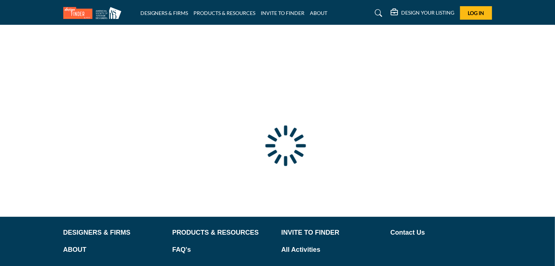
click at [0, 0] on div at bounding box center [0, 0] width 0 height 0
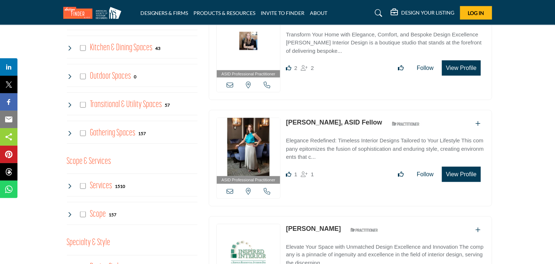
scroll to position [494, 0]
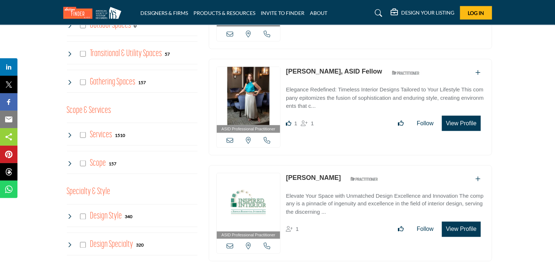
click at [71, 132] on icon at bounding box center [70, 135] width 6 height 6
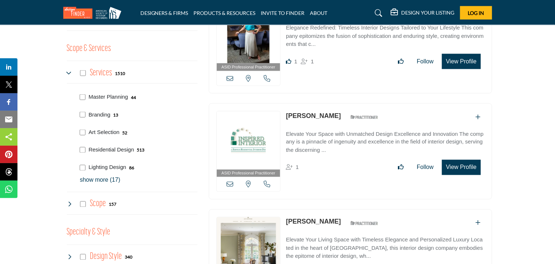
scroll to position [567, 0]
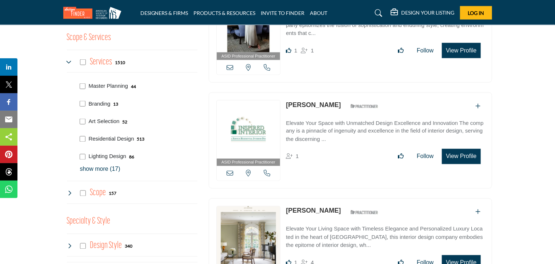
click at [105, 168] on p "show more (17)" at bounding box center [138, 169] width 117 height 9
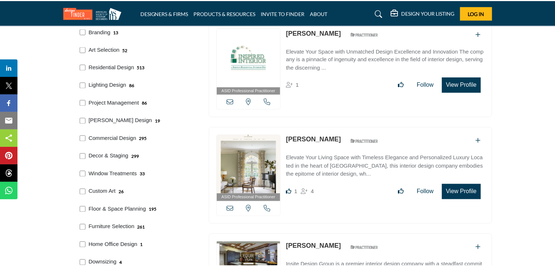
scroll to position [640, 0]
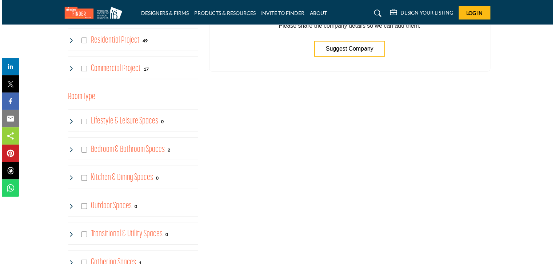
scroll to position [130, 0]
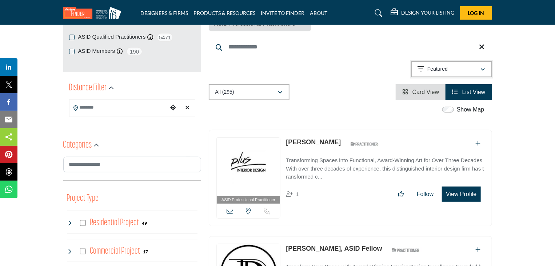
click at [415, 75] on button "Featured" at bounding box center [451, 69] width 81 height 16
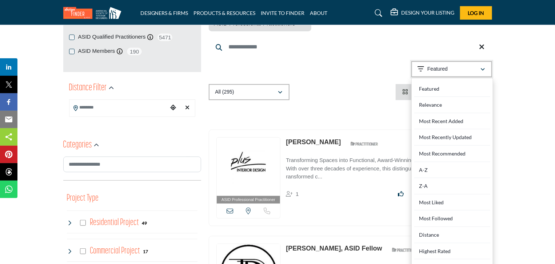
click at [435, 72] on p "Featured" at bounding box center [437, 68] width 20 height 7
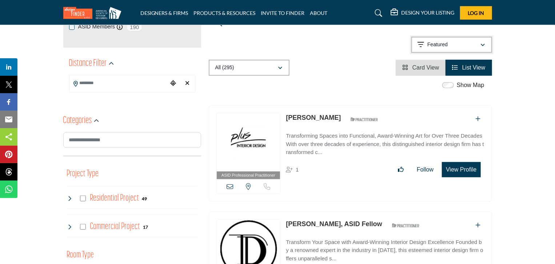
scroll to position [167, 0]
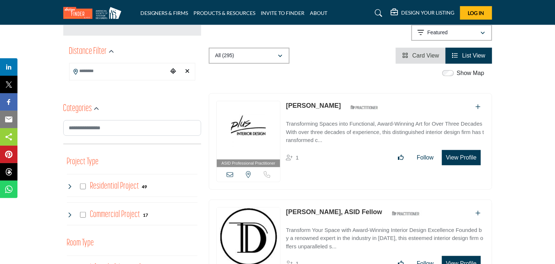
click at [231, 175] on icon at bounding box center [230, 174] width 7 height 7
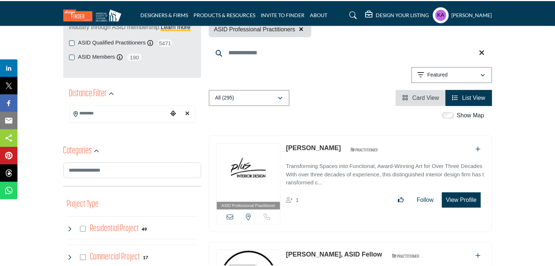
scroll to position [146, 0]
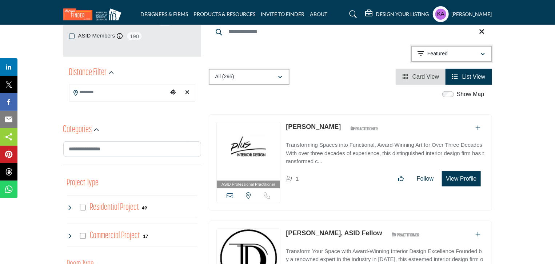
click at [453, 55] on div "Featured" at bounding box center [449, 53] width 63 height 9
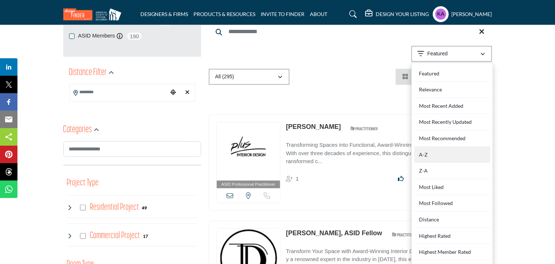
click at [435, 158] on div "A-Z" at bounding box center [452, 155] width 76 height 16
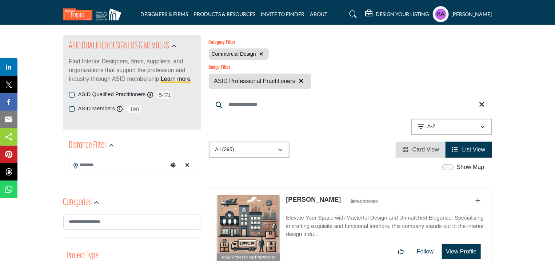
scroll to position [146, 0]
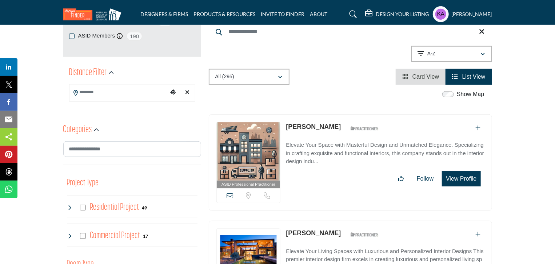
click at [231, 195] on icon at bounding box center [230, 195] width 7 height 7
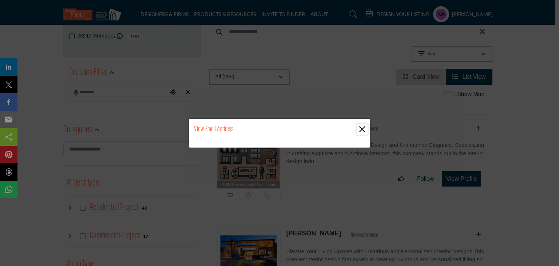
click at [361, 131] on button "Close" at bounding box center [361, 129] width 11 height 11
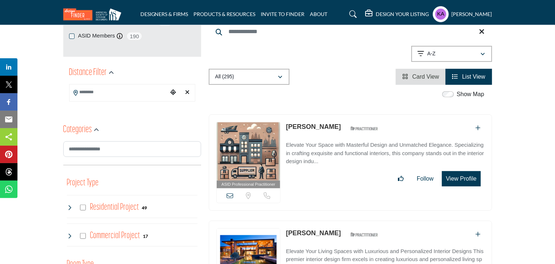
click at [230, 194] on icon at bounding box center [230, 195] width 7 height 7
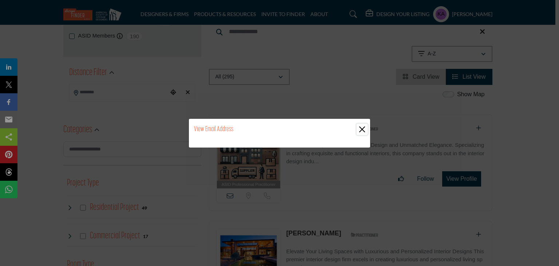
click at [364, 133] on button "Close" at bounding box center [361, 129] width 11 height 11
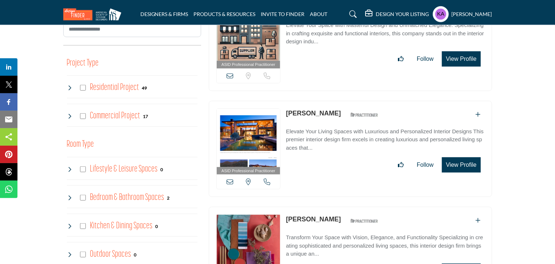
scroll to position [327, 0]
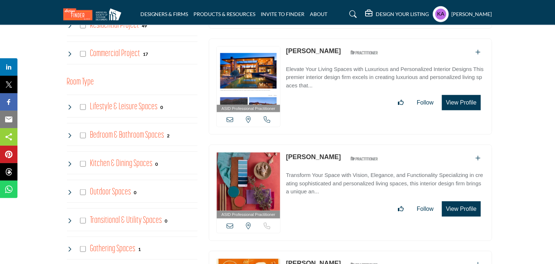
click at [231, 224] on icon at bounding box center [230, 225] width 7 height 7
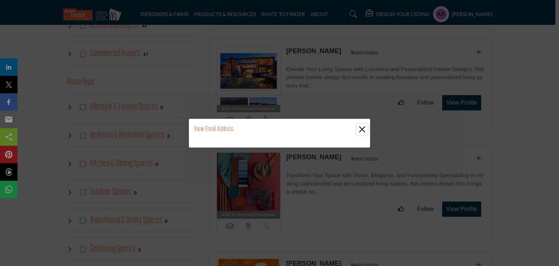
click at [361, 128] on button "Close" at bounding box center [361, 129] width 11 height 11
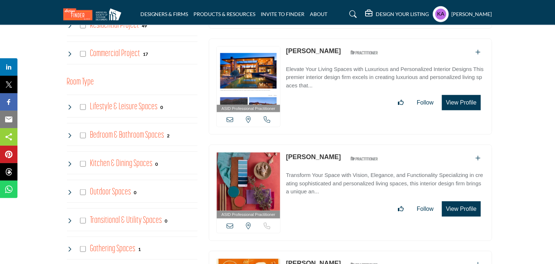
click at [228, 227] on icon at bounding box center [230, 225] width 7 height 7
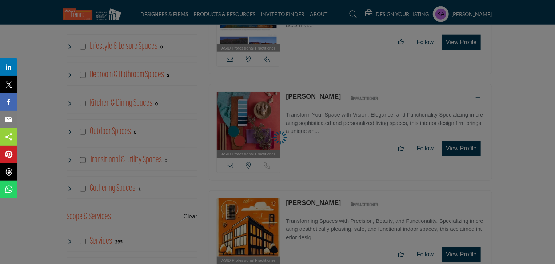
scroll to position [437, 0]
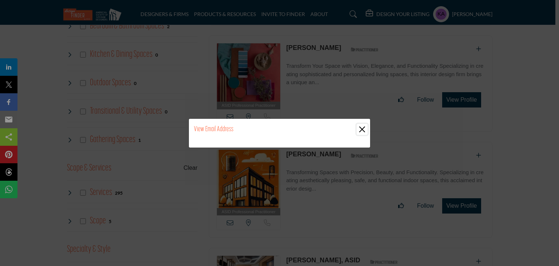
click at [361, 129] on button "Close" at bounding box center [361, 129] width 11 height 11
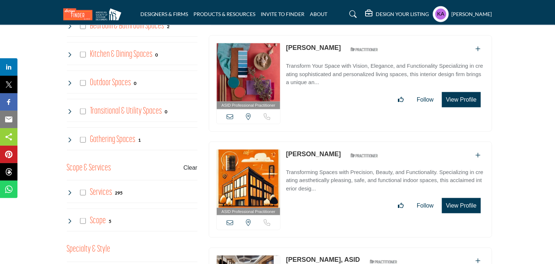
click at [233, 219] on icon at bounding box center [230, 222] width 7 height 7
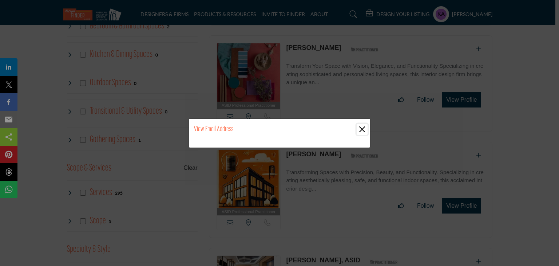
click at [362, 127] on button "Close" at bounding box center [361, 129] width 11 height 11
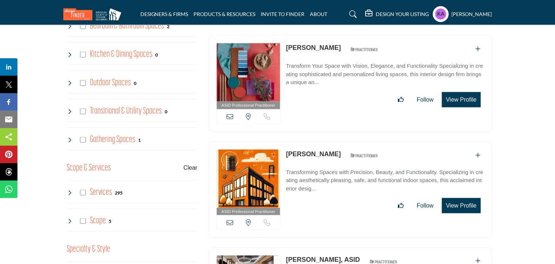
click at [230, 223] on div "New Jersey, USA Call is currently unavailable for this contact." at bounding box center [249, 222] width 64 height 15
click at [231, 221] on icon at bounding box center [230, 222] width 7 height 7
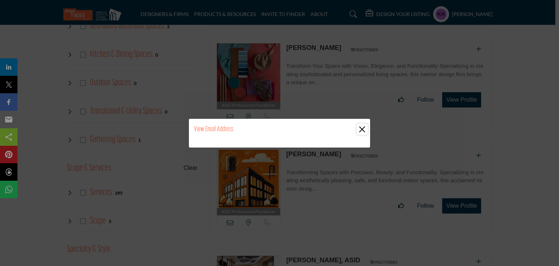
click at [359, 128] on button "Close" at bounding box center [361, 129] width 11 height 11
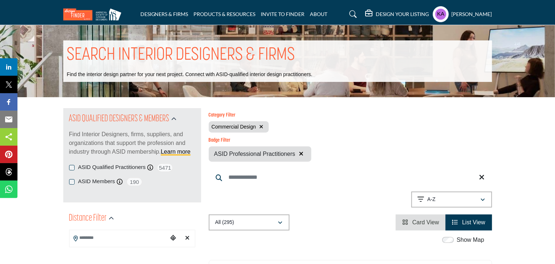
click at [374, 133] on div "Category Filter Commercial Design Badge Filter ASID Professional Practitioners" at bounding box center [350, 136] width 291 height 49
drag, startPoint x: 212, startPoint y: 127, endPoint x: 256, endPoint y: 128, distance: 44.0
click at [256, 128] on div "Commercial Design" at bounding box center [239, 126] width 60 height 11
copy span "Commercial Design"
click at [374, 158] on div "Badge Filter ASID Professional Practitioners" at bounding box center [350, 150] width 283 height 24
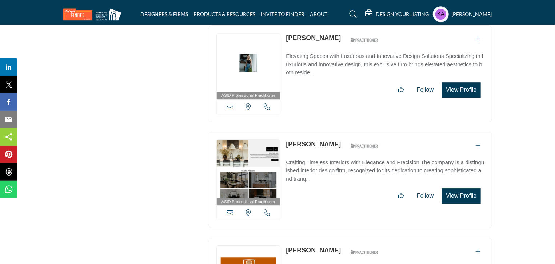
scroll to position [1399, 0]
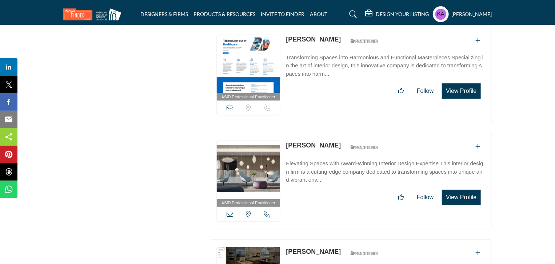
click at [230, 104] on icon at bounding box center [230, 107] width 7 height 7
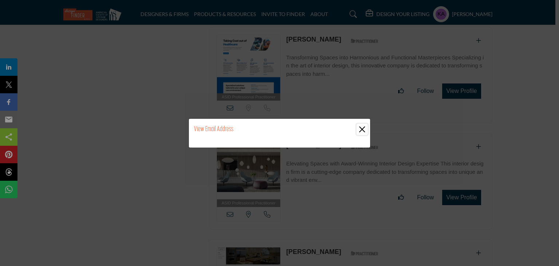
click at [364, 131] on button "Close" at bounding box center [361, 129] width 11 height 11
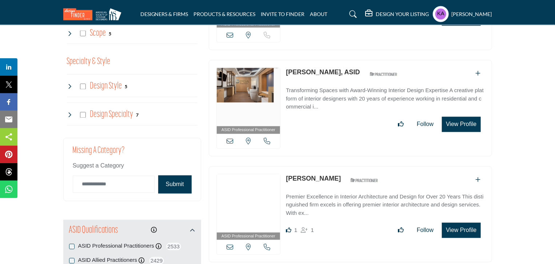
scroll to position [442, 0]
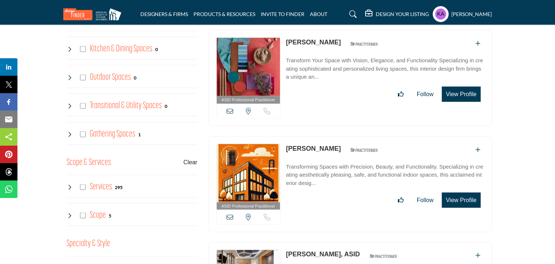
click at [374, 10] on div "kainnat ali My Profile My Interests My Lists My Suppliers & Designers Design Yo…" at bounding box center [462, 14] width 59 height 16
click at [374, 15] on profile-featured-ead77d4c-98dc-4115-8f64-9b6a399921ee "Show hide supplier dropdown" at bounding box center [441, 14] width 16 height 16
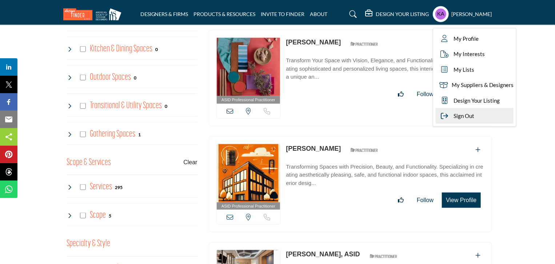
click at [374, 115] on span "Sign Out" at bounding box center [464, 116] width 21 height 8
